Goal: Transaction & Acquisition: Purchase product/service

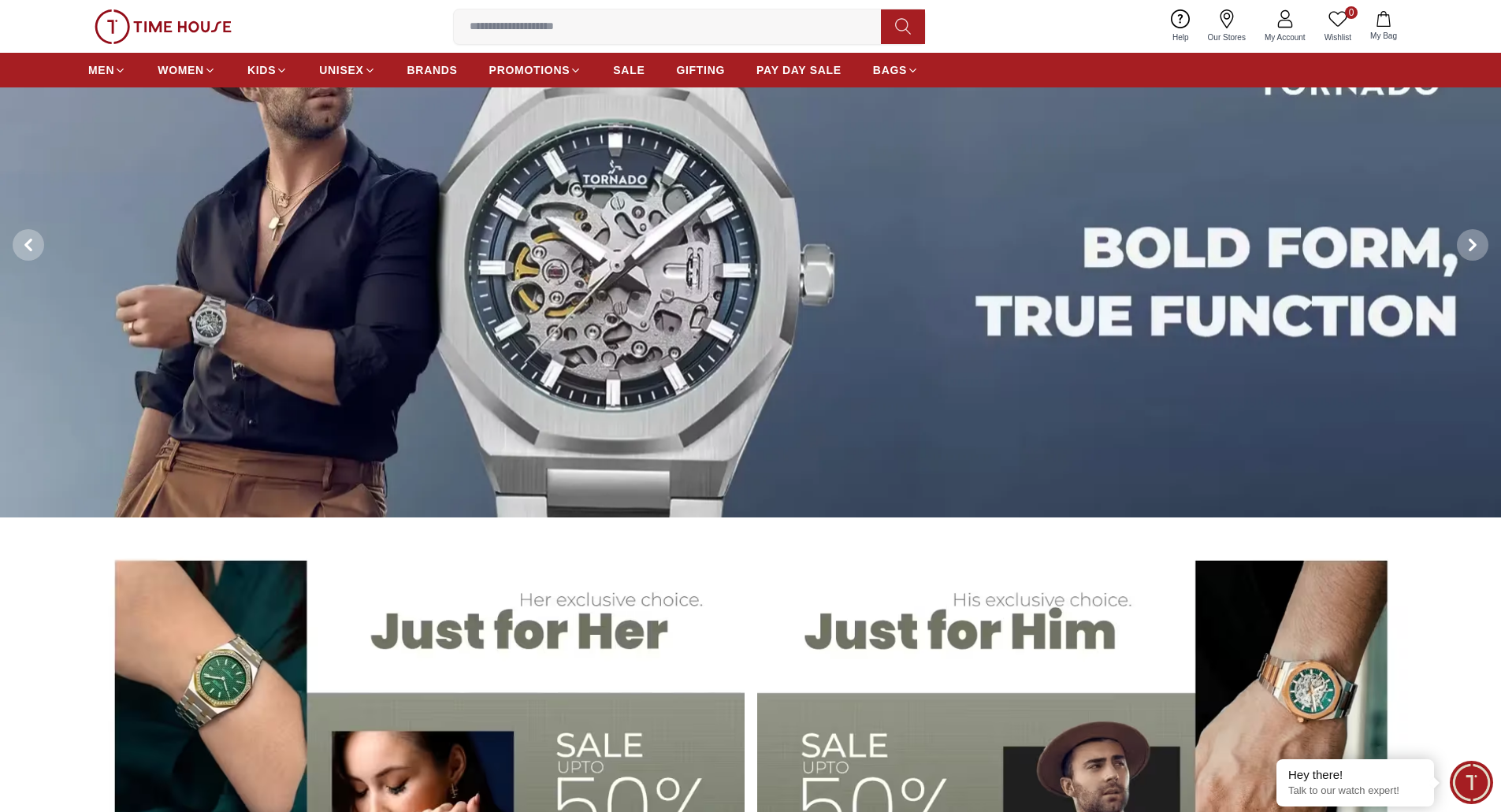
scroll to position [394, 0]
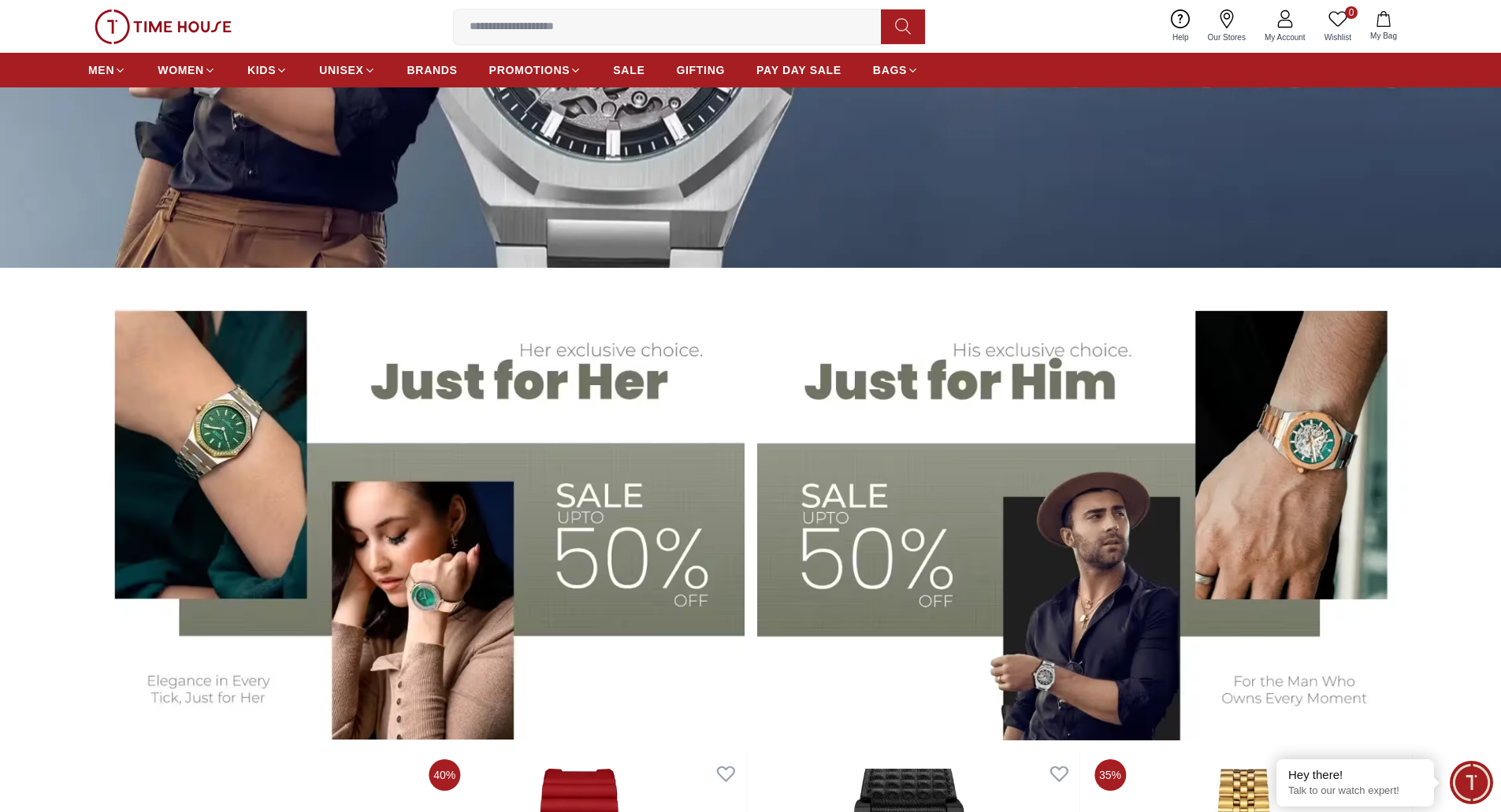
click at [939, 571] on img at bounding box center [1085, 512] width 656 height 456
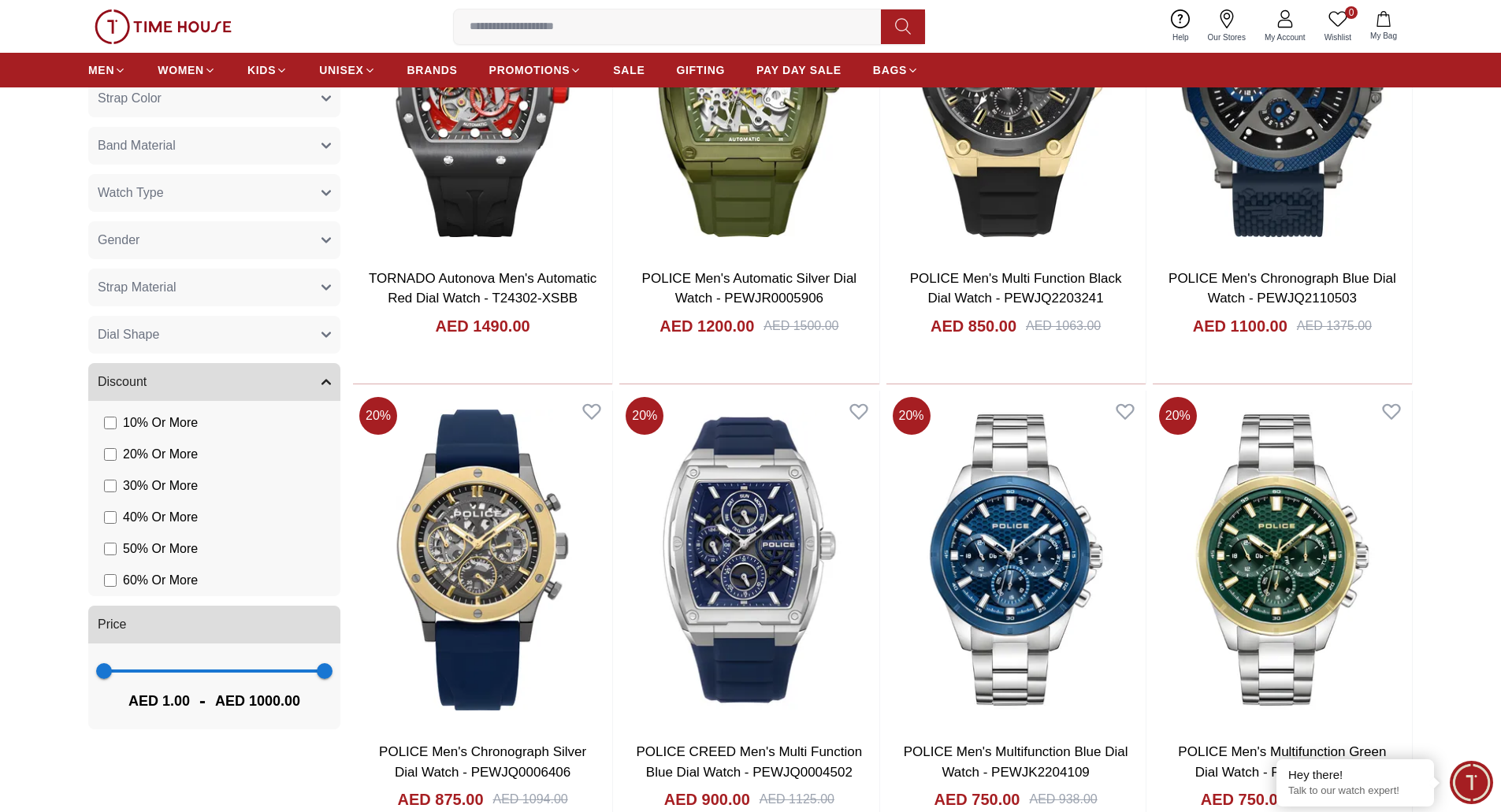
scroll to position [787, 0]
type input "***"
drag, startPoint x: 320, startPoint y: 669, endPoint x: 214, endPoint y: 641, distance: 109.6
click at [214, 663] on span "501" at bounding box center [214, 670] width 16 height 16
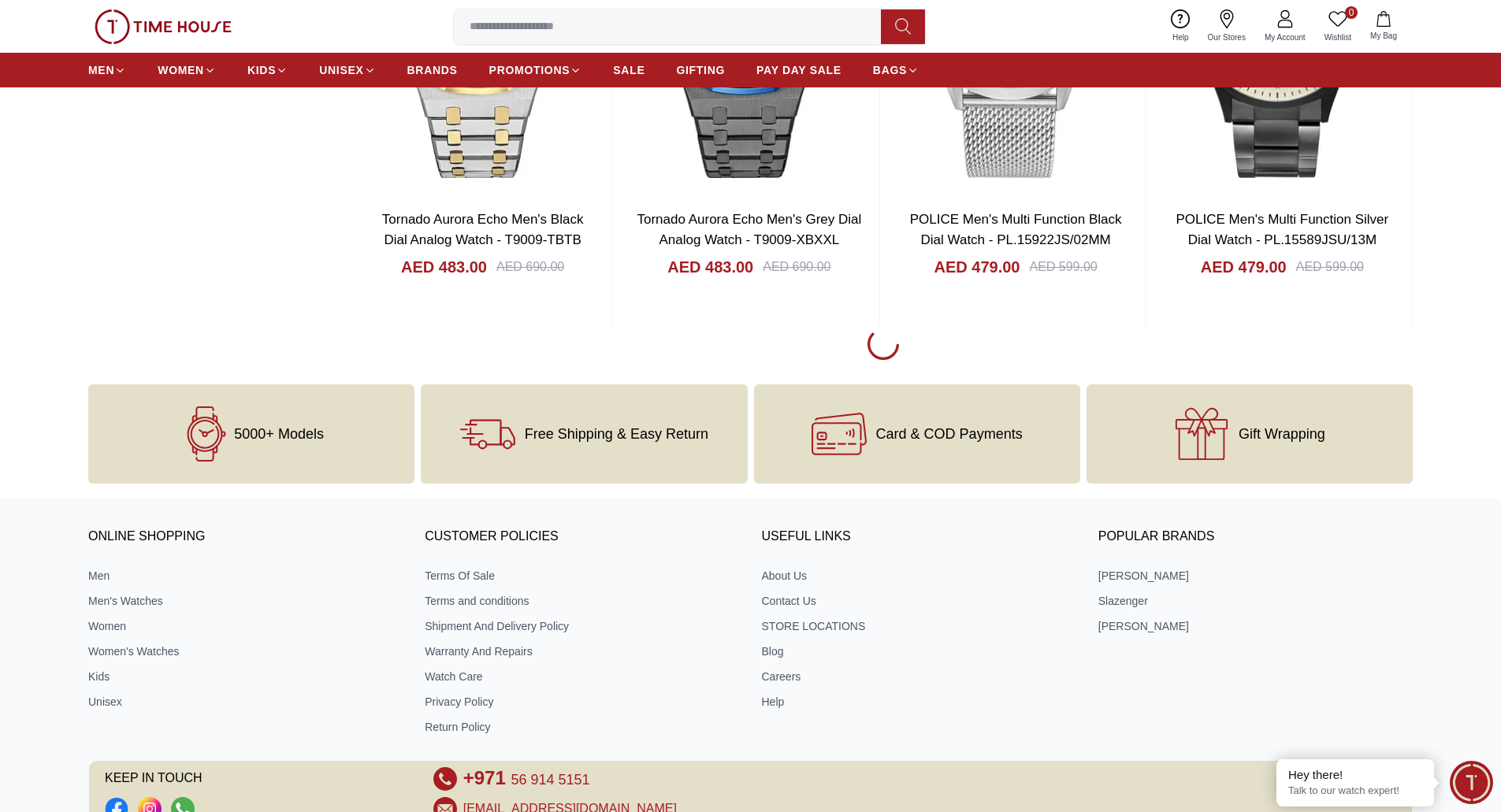
scroll to position [2265, 0]
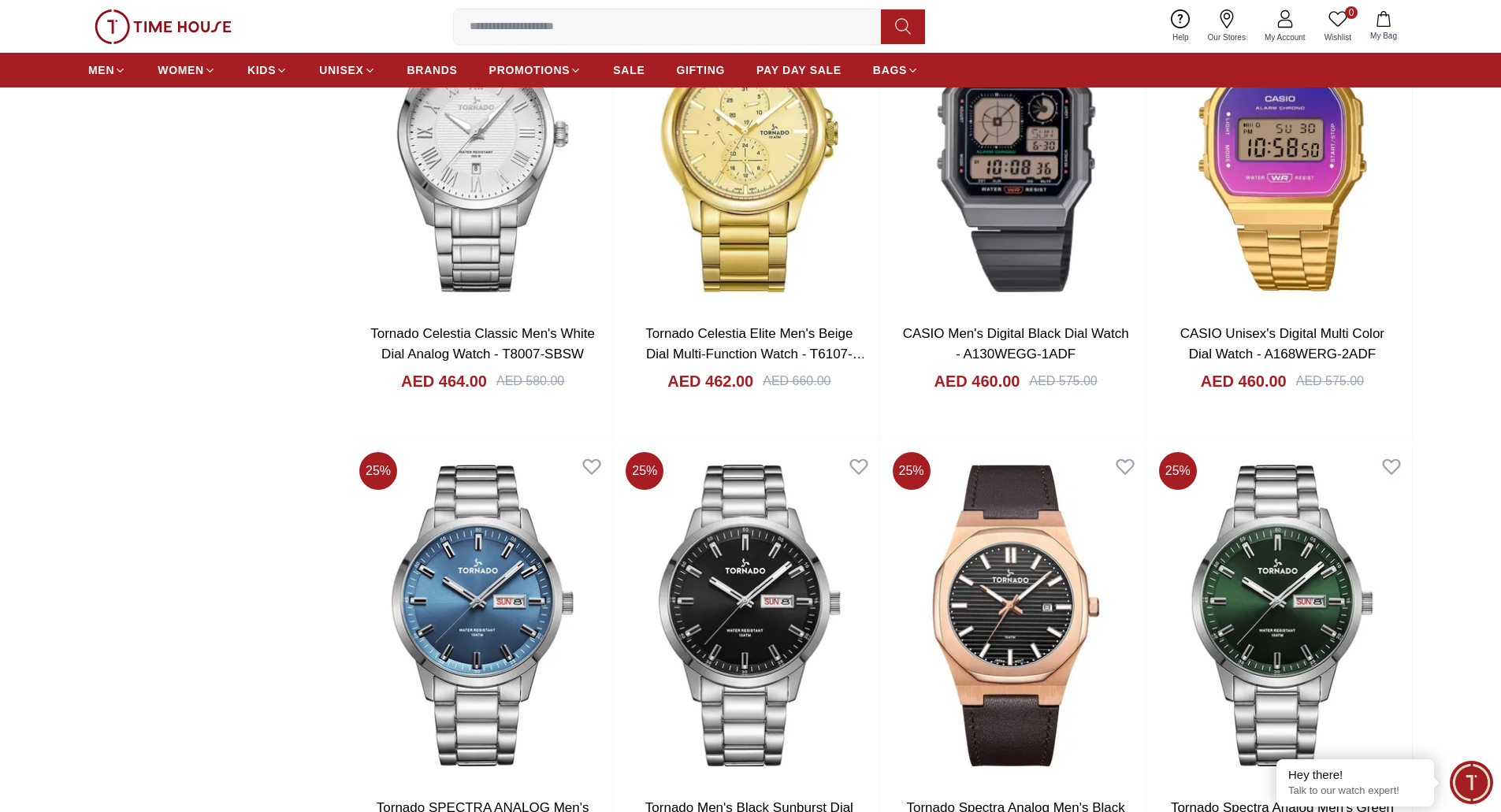
scroll to position [6754, 0]
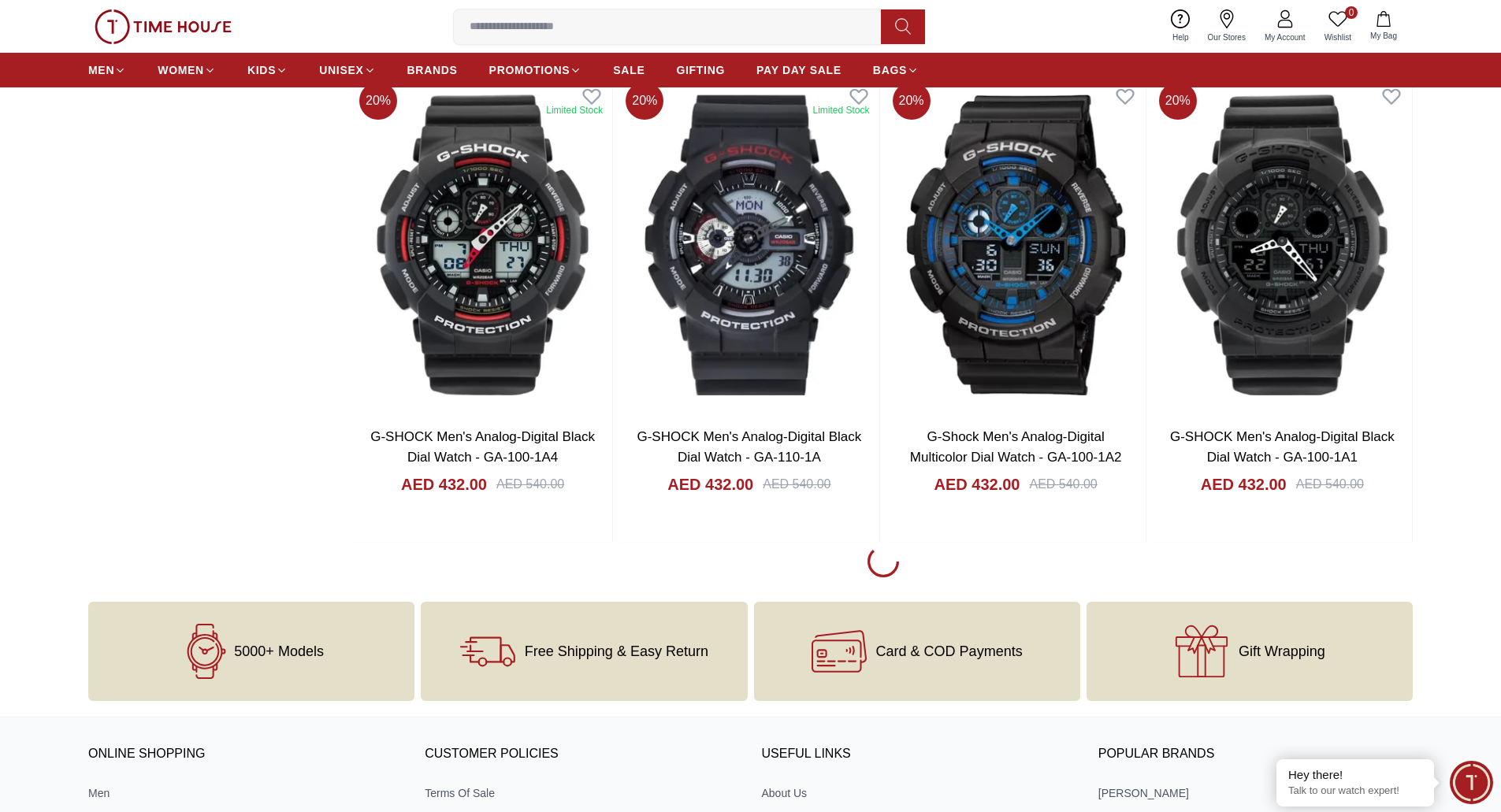
scroll to position [11715, 0]
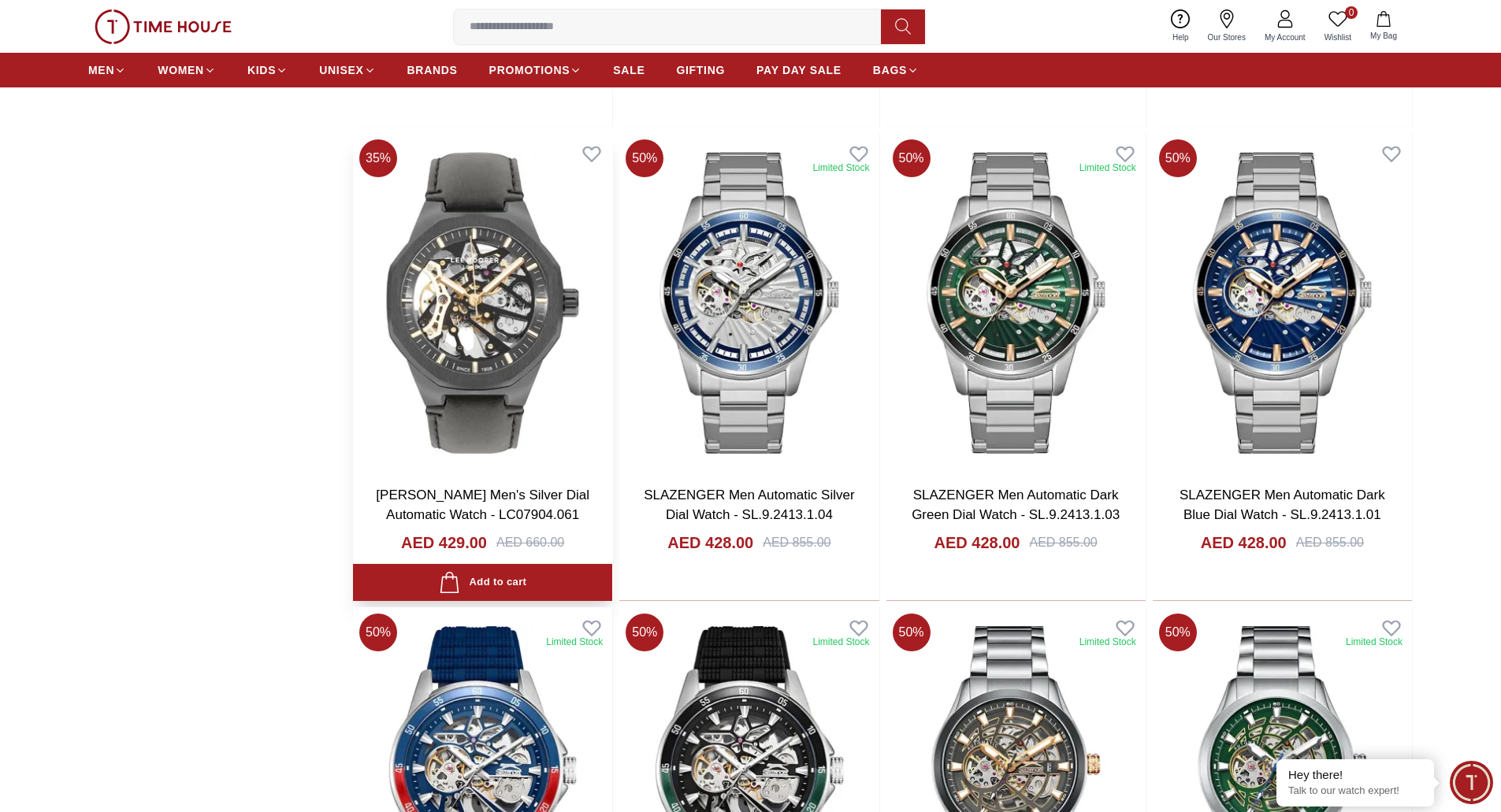
scroll to position [12030, 0]
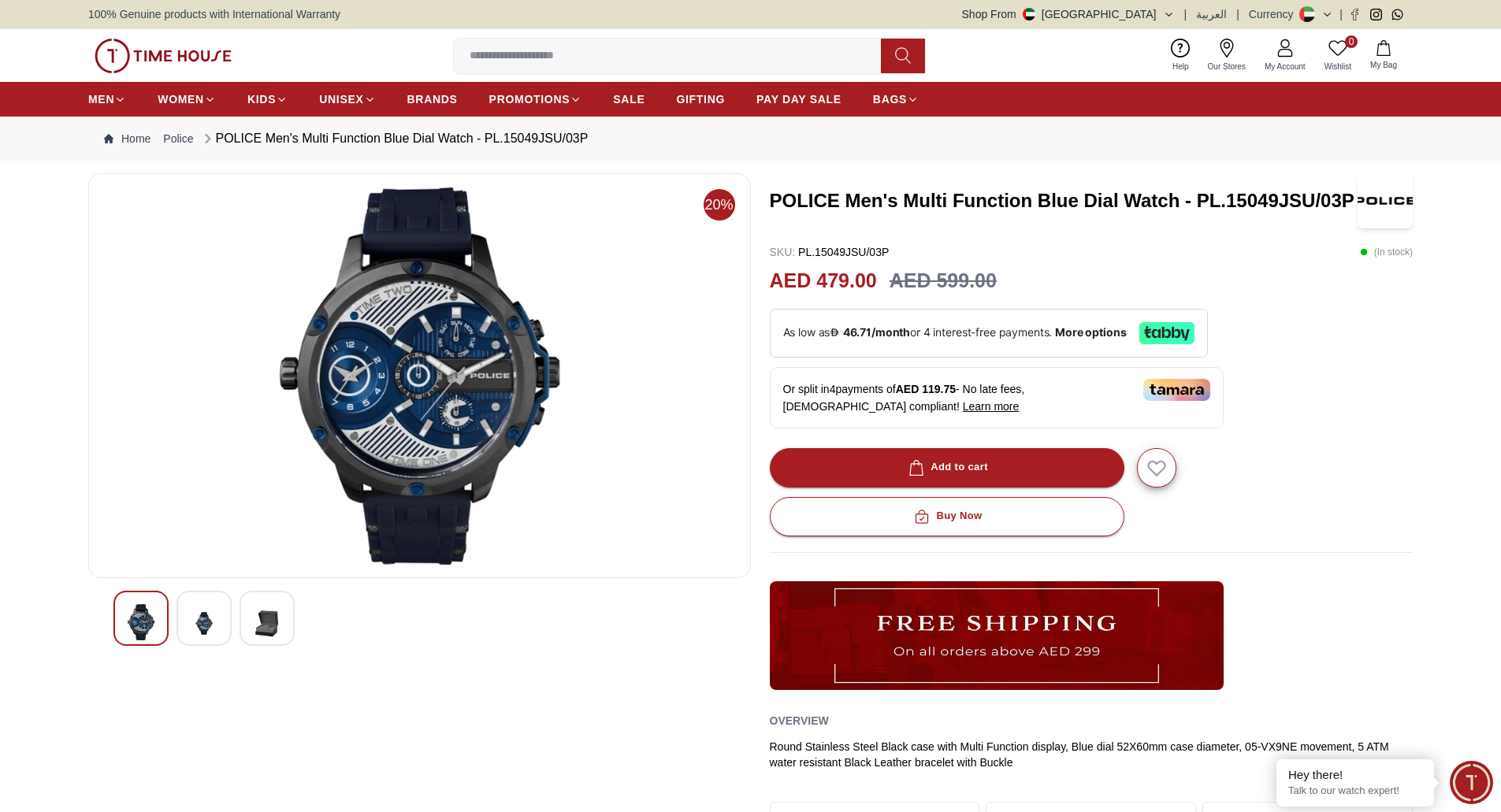
click at [199, 619] on img at bounding box center [204, 623] width 29 height 39
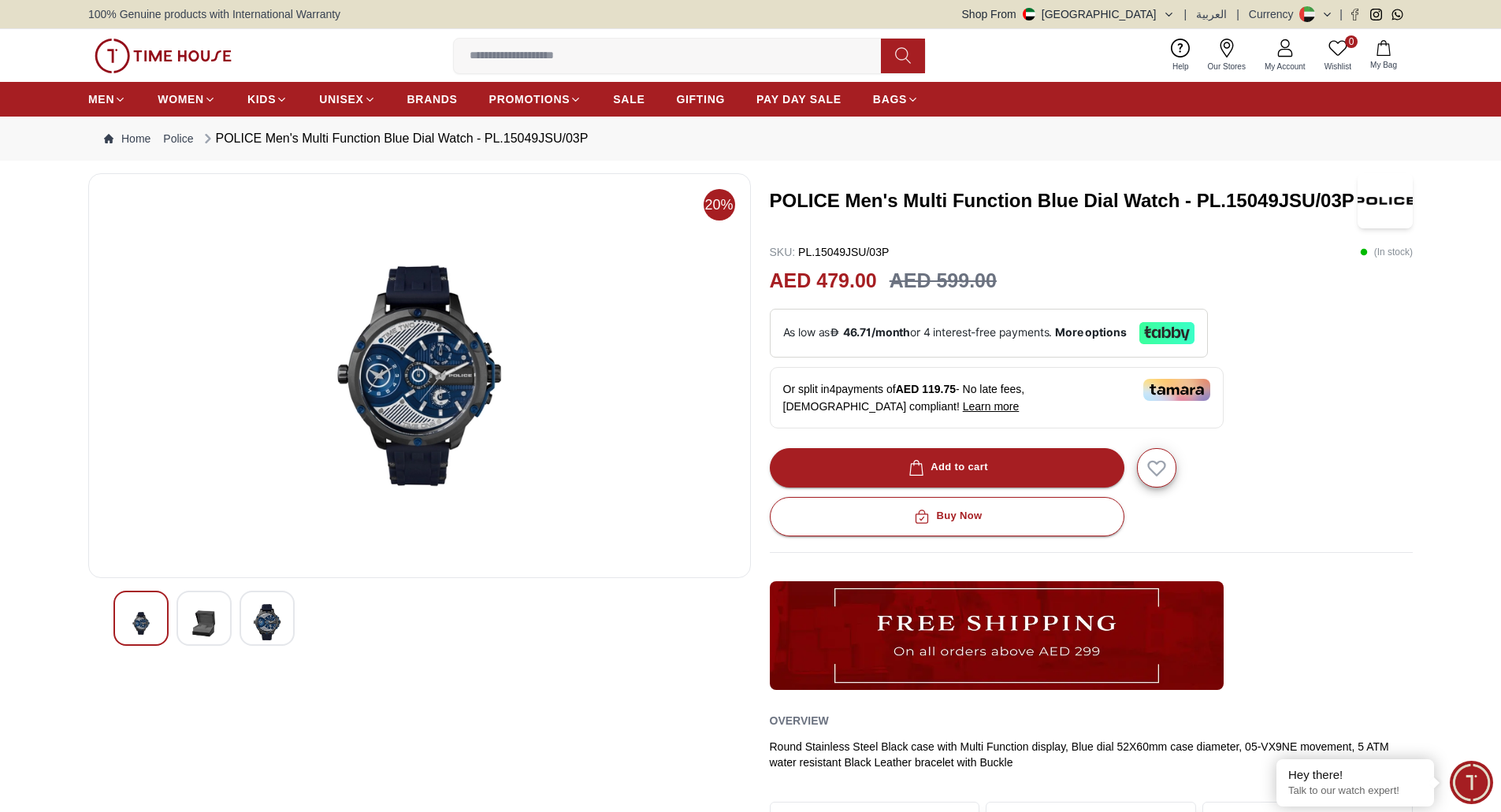
click at [270, 604] on div at bounding box center [267, 618] width 55 height 55
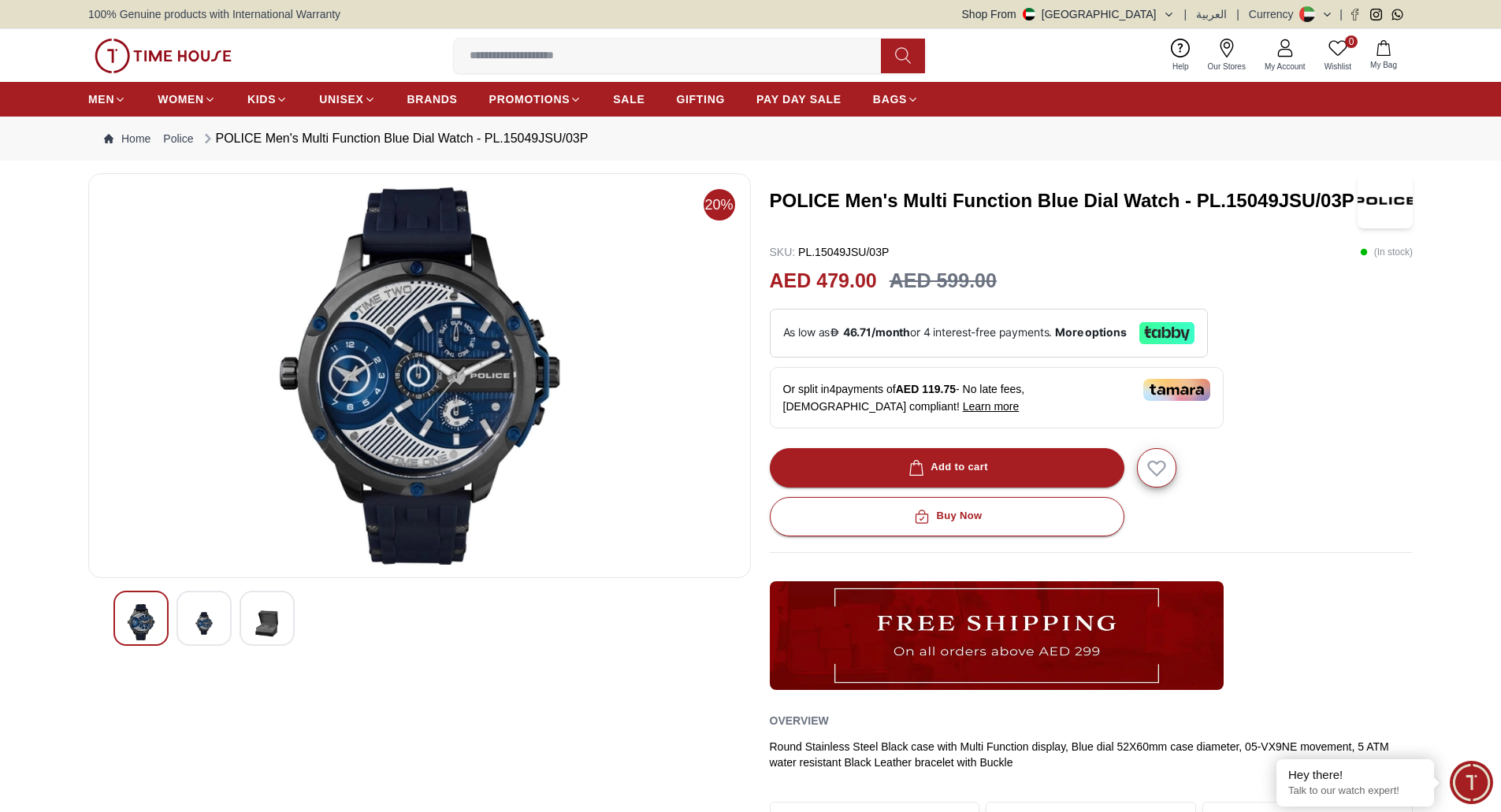
click at [273, 608] on img at bounding box center [266, 623] width 29 height 39
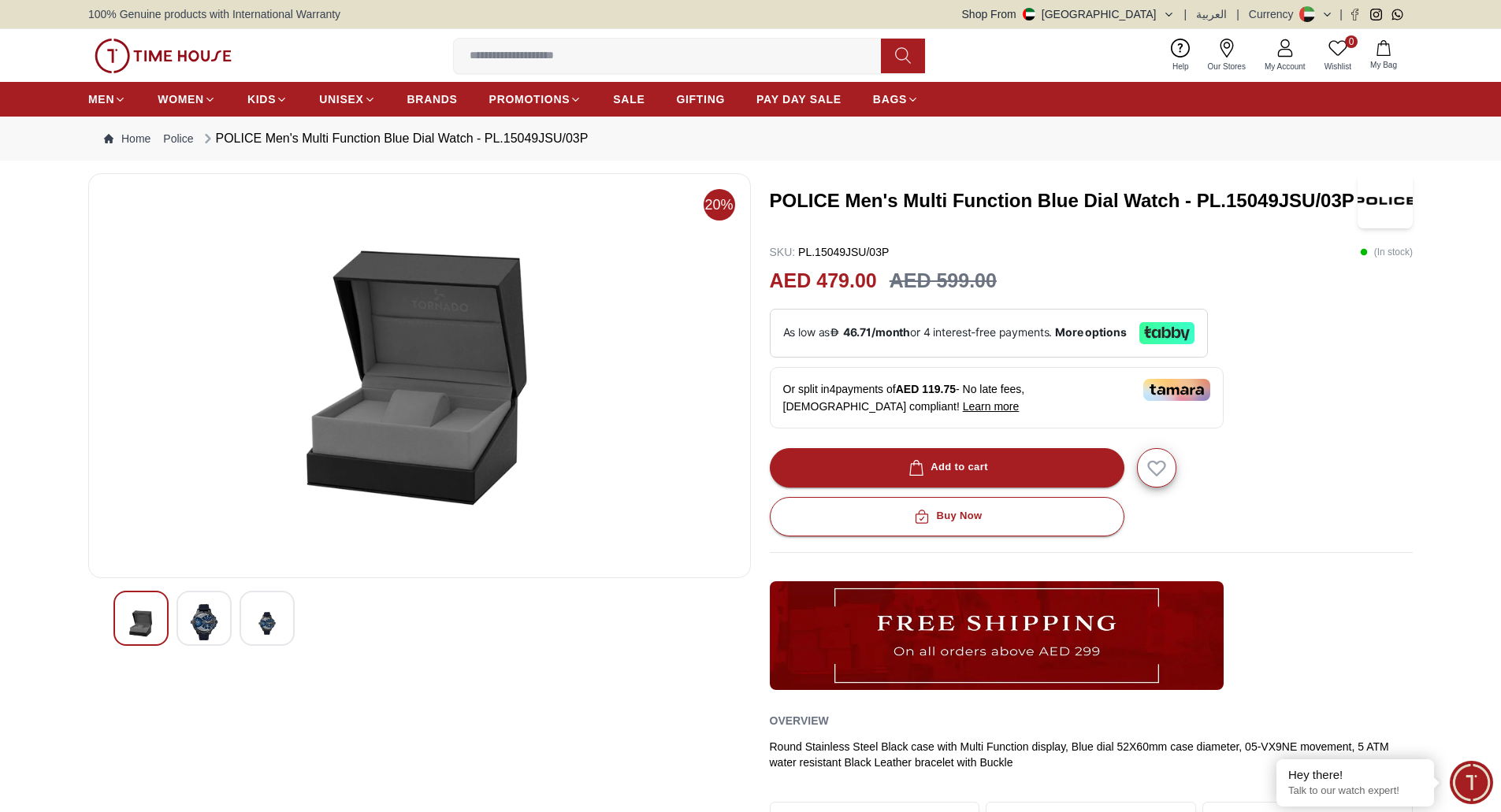
click at [273, 608] on img at bounding box center [266, 623] width 29 height 39
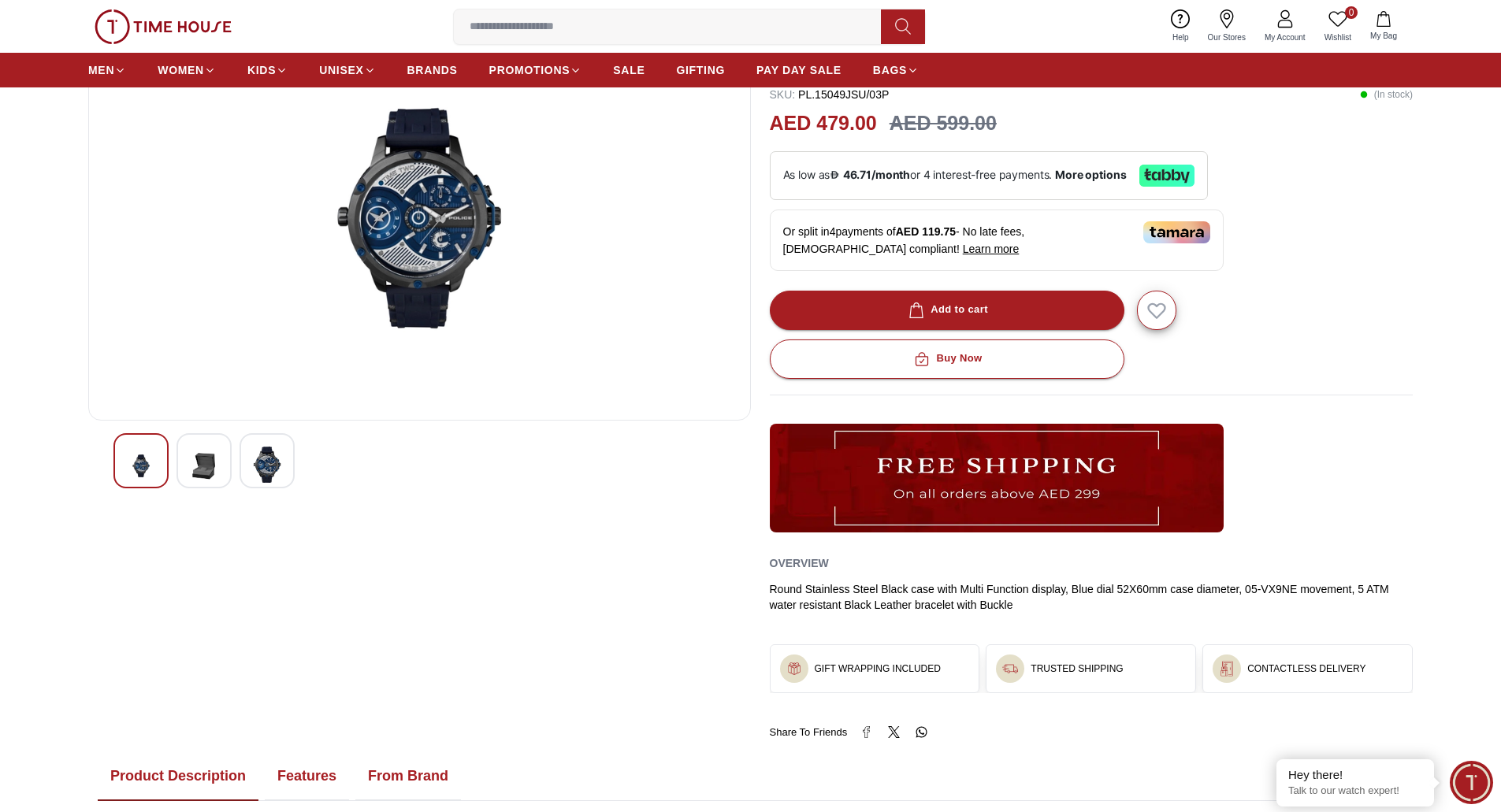
scroll to position [787, 0]
